Goal: Task Accomplishment & Management: Manage account settings

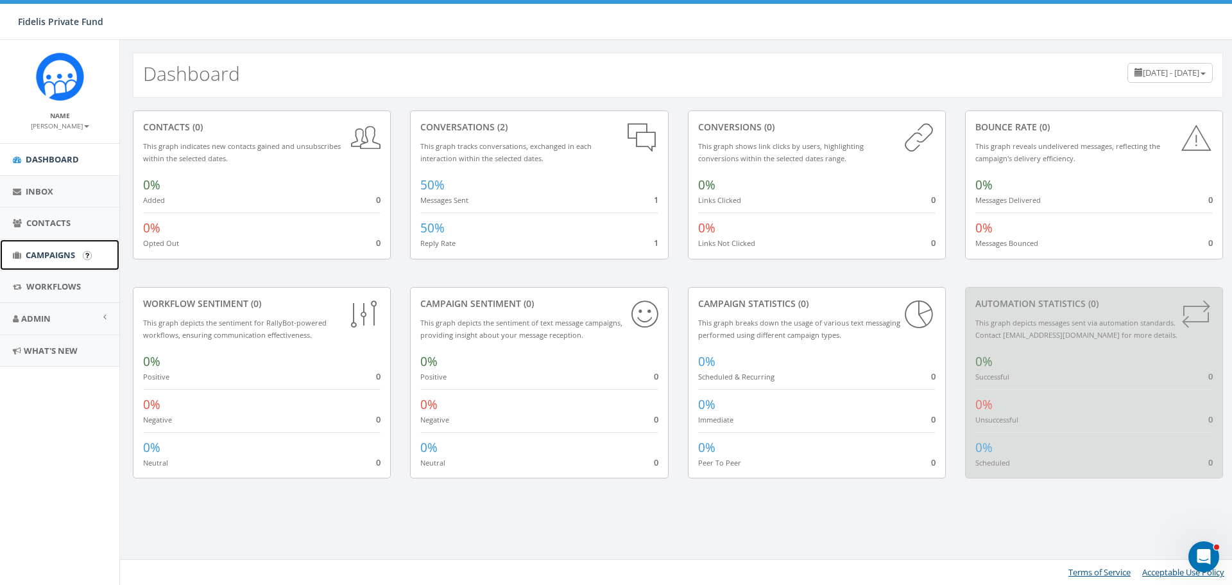
click at [74, 257] on span "Campaigns" at bounding box center [50, 255] width 49 height 12
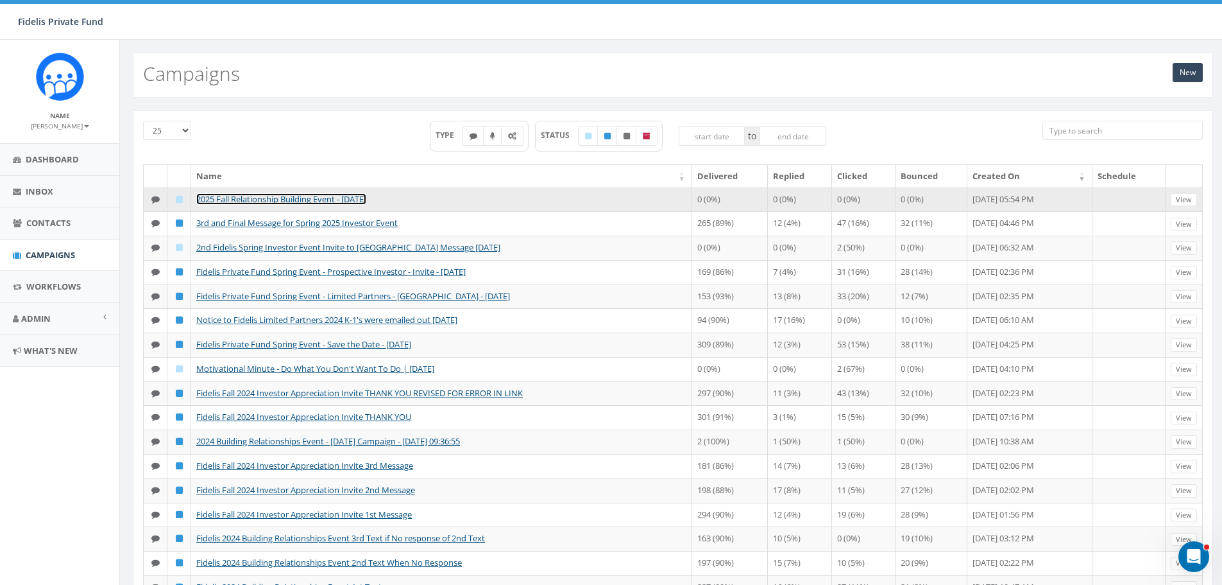
click at [357, 200] on link "2025 Fall Relationship Building Event - [DATE]" at bounding box center [281, 199] width 170 height 12
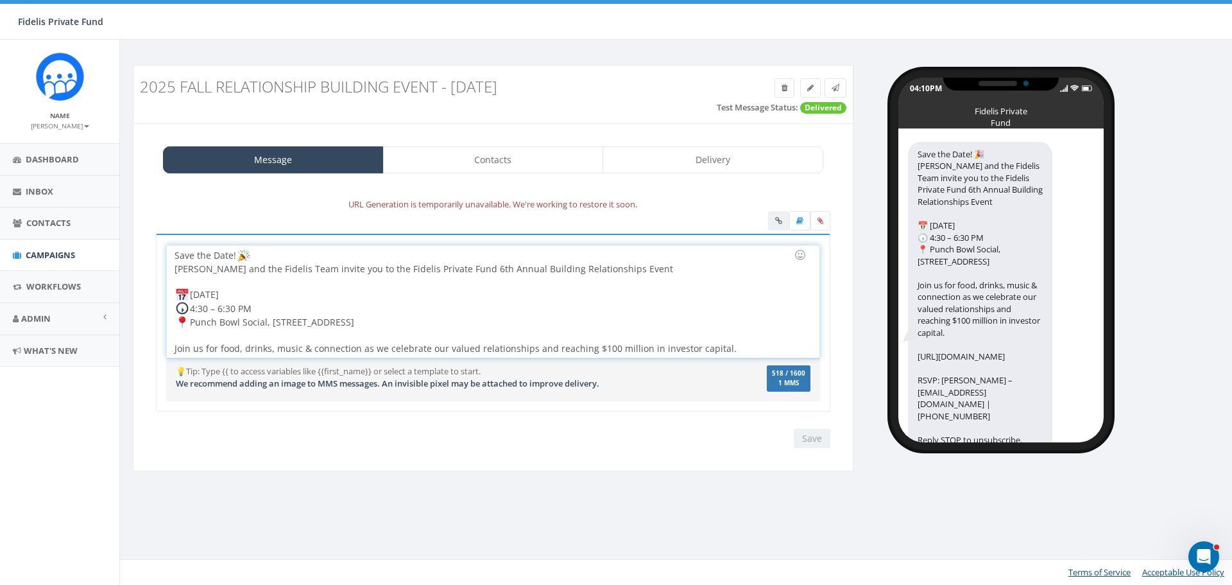
click at [468, 267] on div "Save the Date! John Lloyd and the Fidelis Team invite you to the Fidelis Privat…" at bounding box center [493, 301] width 652 height 112
click at [810, 434] on input "Save" at bounding box center [812, 438] width 37 height 19
click at [810, 434] on div "Save Next" at bounding box center [808, 438] width 43 height 19
click at [58, 285] on span "Workflows" at bounding box center [53, 286] width 55 height 12
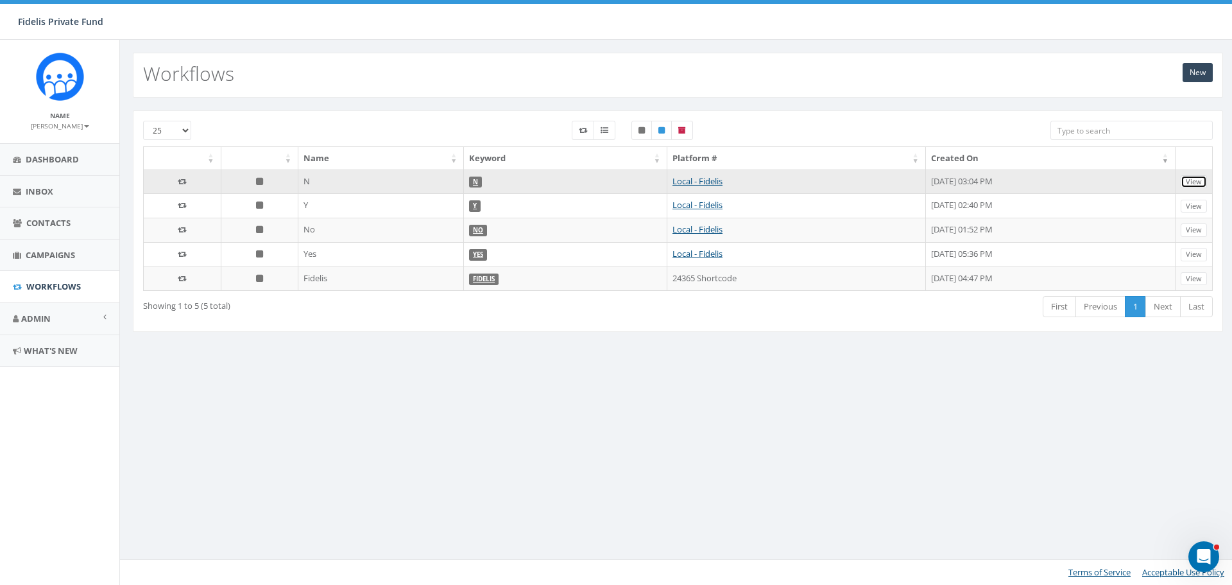
click at [1189, 182] on link "View" at bounding box center [1194, 181] width 26 height 13
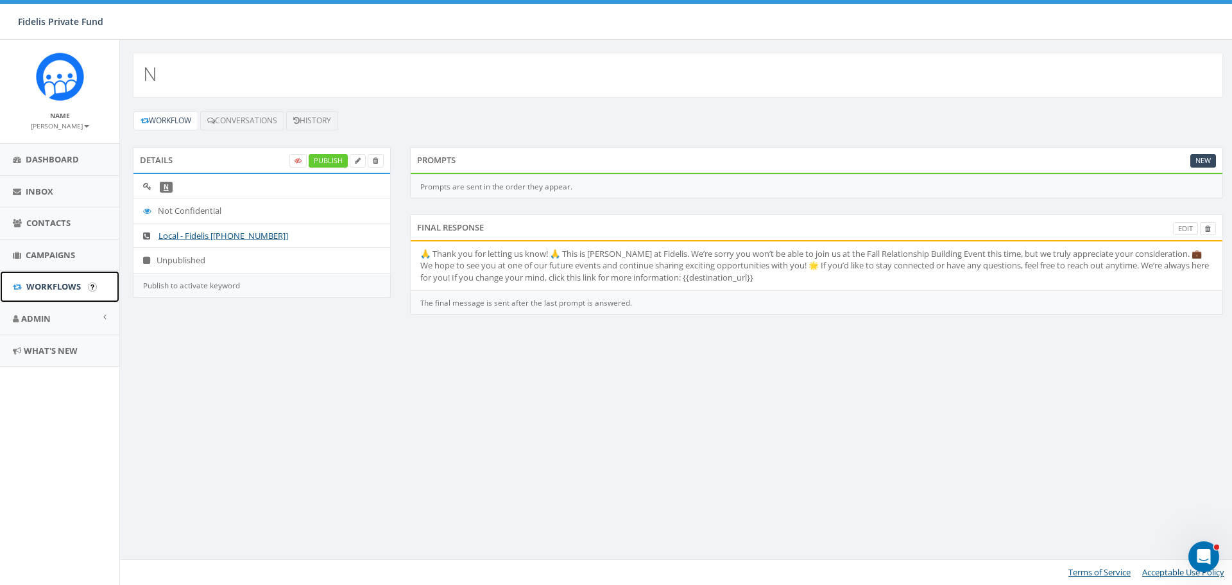
click at [63, 284] on span "Workflows" at bounding box center [53, 286] width 55 height 12
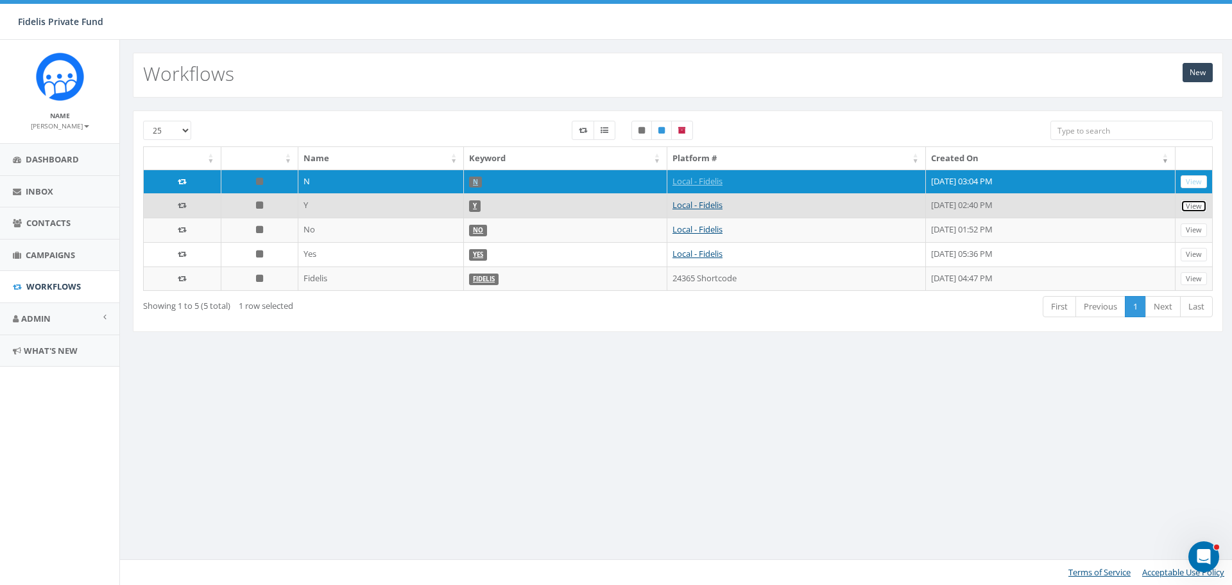
click at [1197, 210] on link "View" at bounding box center [1194, 206] width 26 height 13
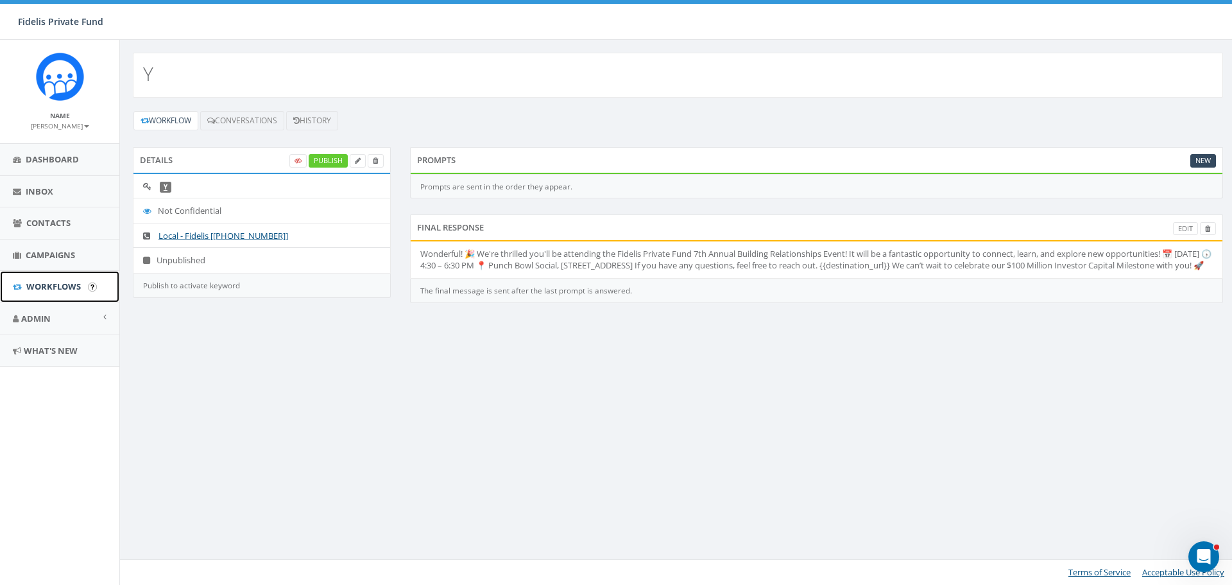
click at [74, 280] on span "Workflows" at bounding box center [53, 286] width 55 height 12
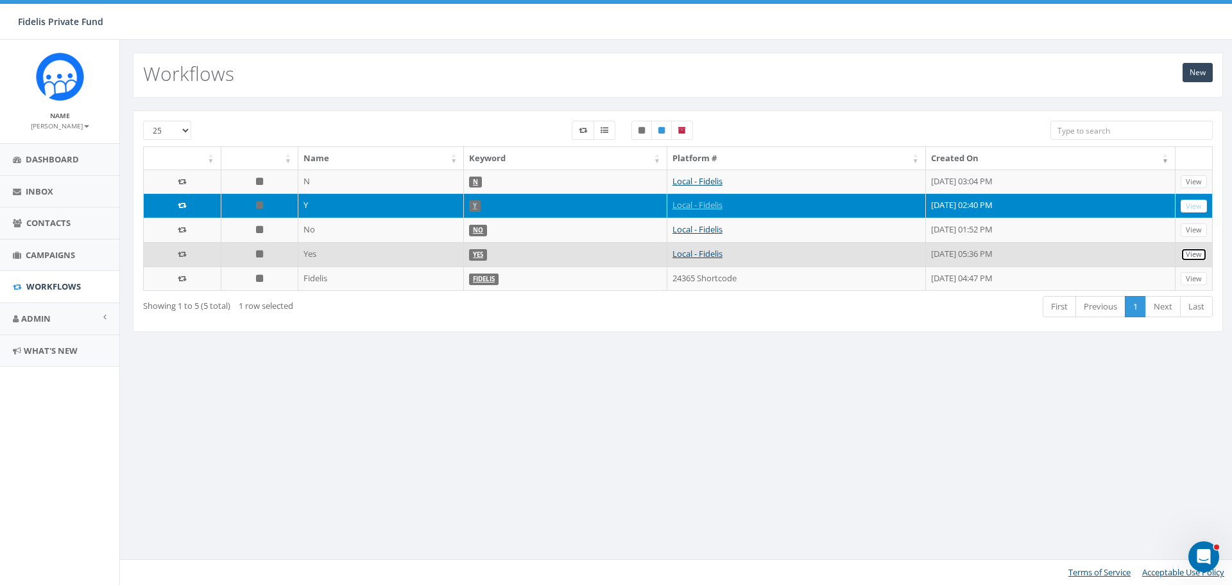
click at [1198, 251] on link "View" at bounding box center [1194, 254] width 26 height 13
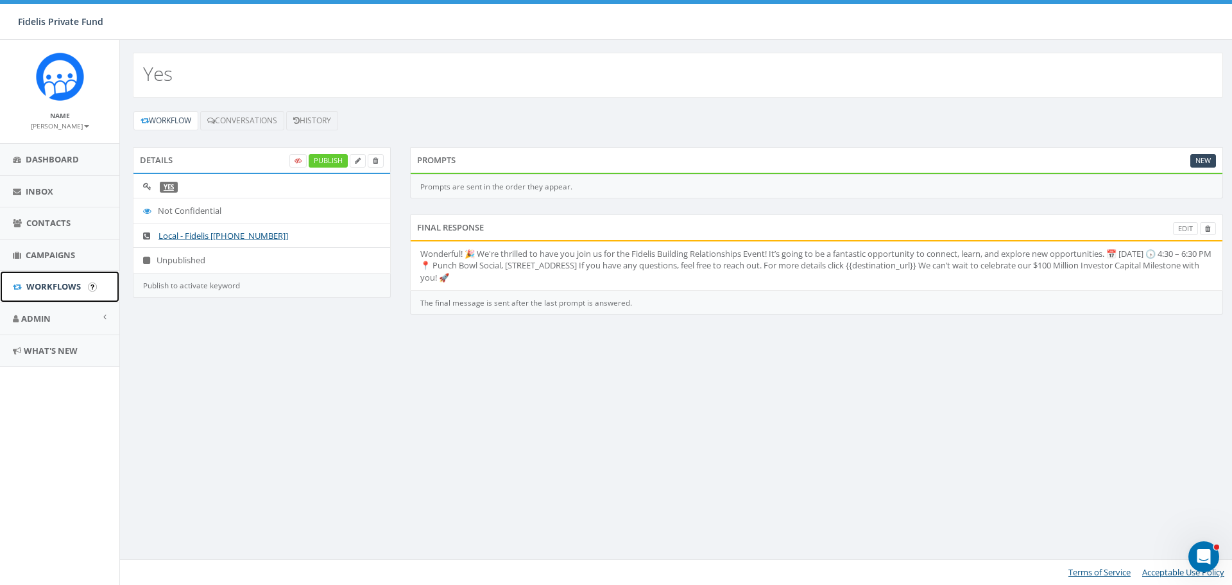
click at [69, 283] on span "Workflows" at bounding box center [53, 286] width 55 height 12
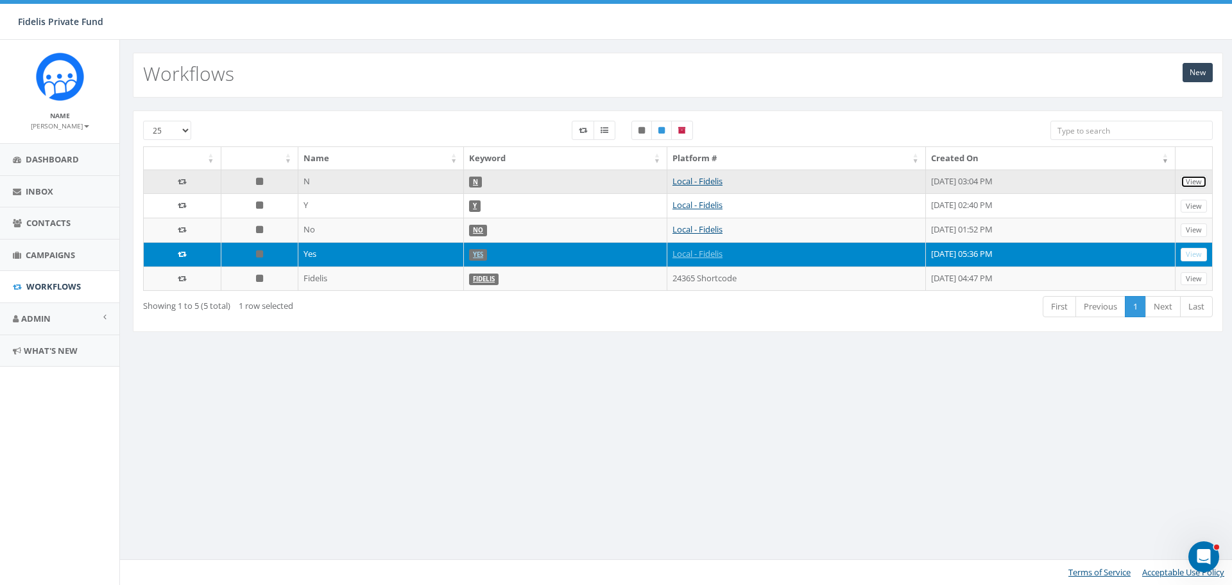
click at [1197, 184] on link "View" at bounding box center [1194, 181] width 26 height 13
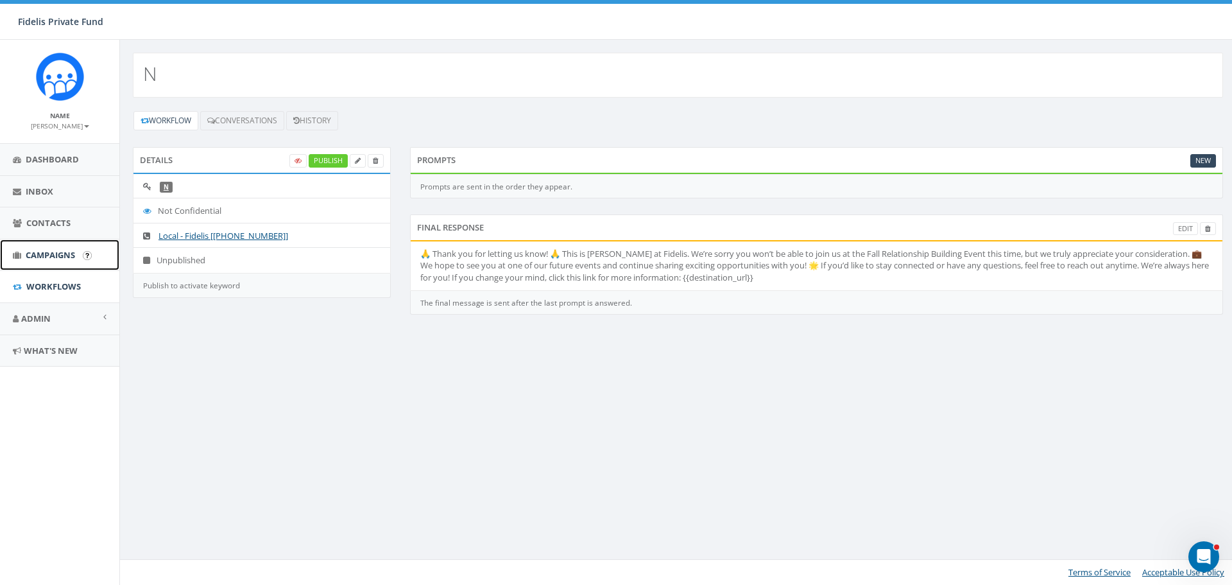
click at [53, 259] on span "Campaigns" at bounding box center [50, 255] width 49 height 12
